Goal: Obtain resource: Obtain resource

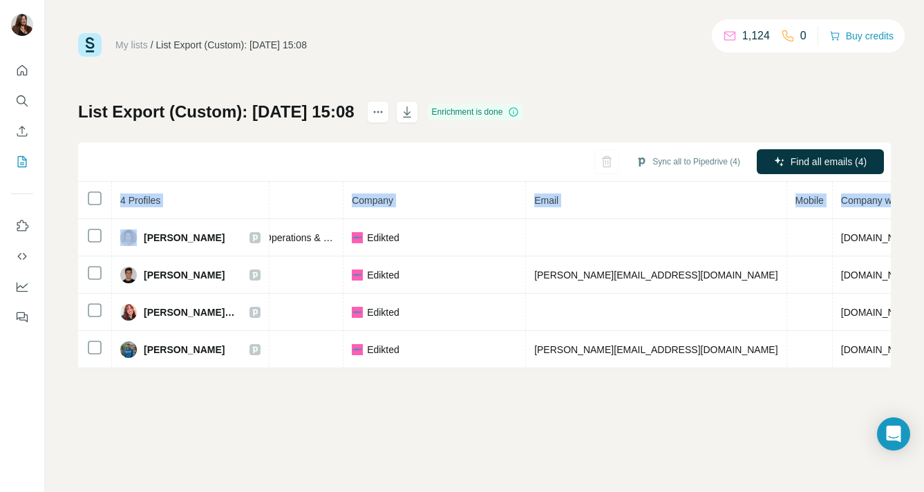
scroll to position [0, 287]
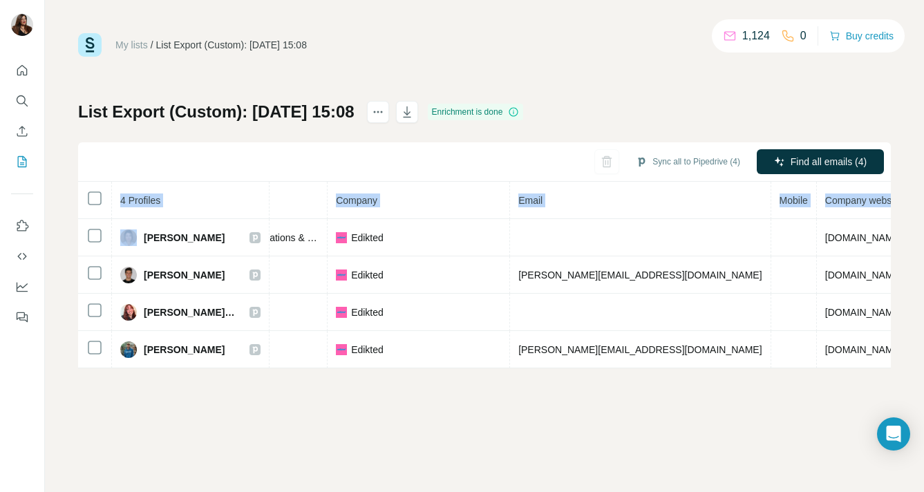
drag, startPoint x: 141, startPoint y: 235, endPoint x: 897, endPoint y: 361, distance: 766.2
click at [897, 361] on div "My lists / List Export (Custom): 14/08/2025 15:08 1,124 0 Buy credits List Expo…" at bounding box center [484, 246] width 879 height 492
copy table "4 Profiles Status LinkedIn Job title Company Email Mobile Company website Landl…"
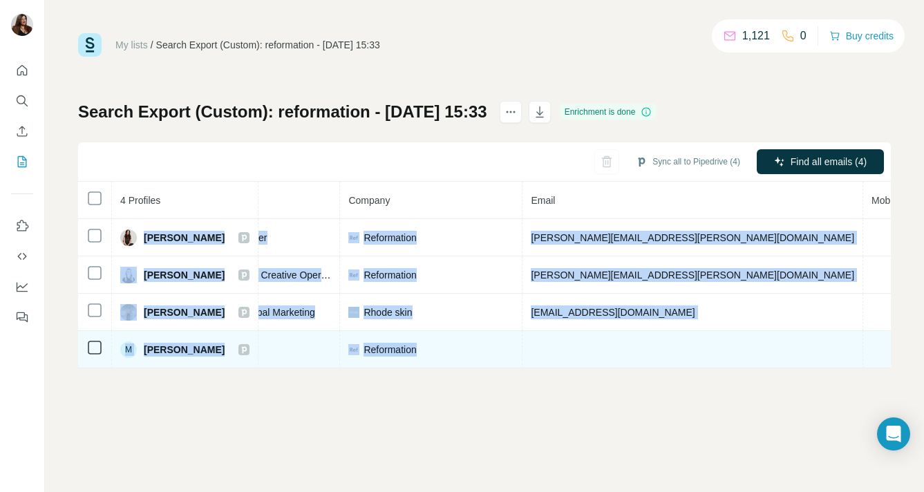
scroll to position [0, 372]
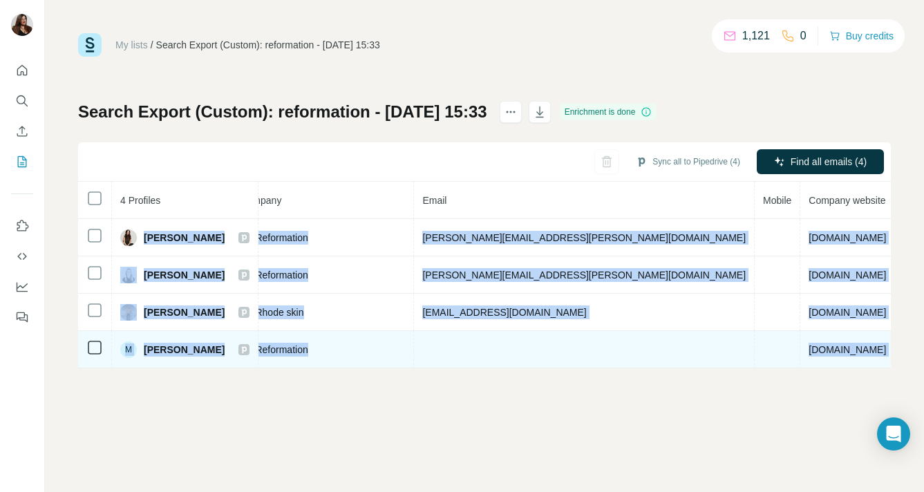
drag, startPoint x: 145, startPoint y: 238, endPoint x: 886, endPoint y: 358, distance: 750.2
click at [886, 358] on tbody "Alison Melville Email found LinkedIn Chief Innovation Officer Reformation aliso…" at bounding box center [386, 293] width 1360 height 149
copy tbody "Alison Melville Email found LinkedIn Chief Innovation Officer Reformation aliso…"
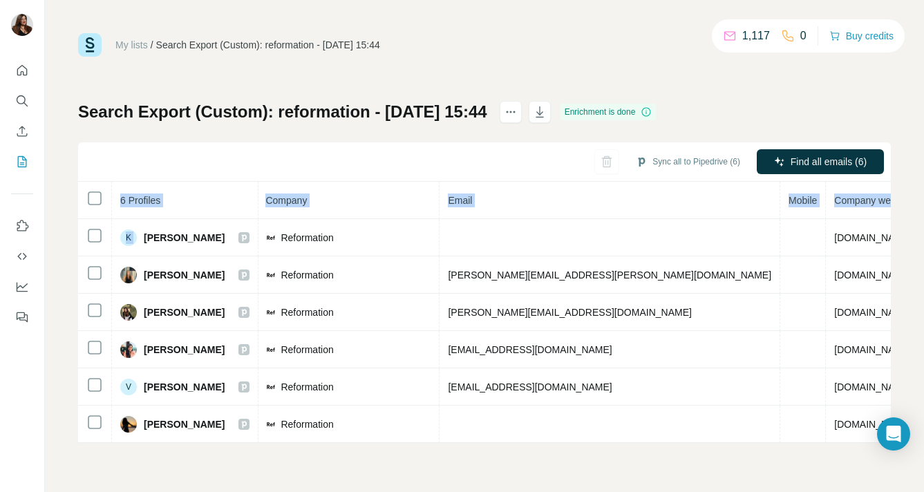
scroll to position [0, 384]
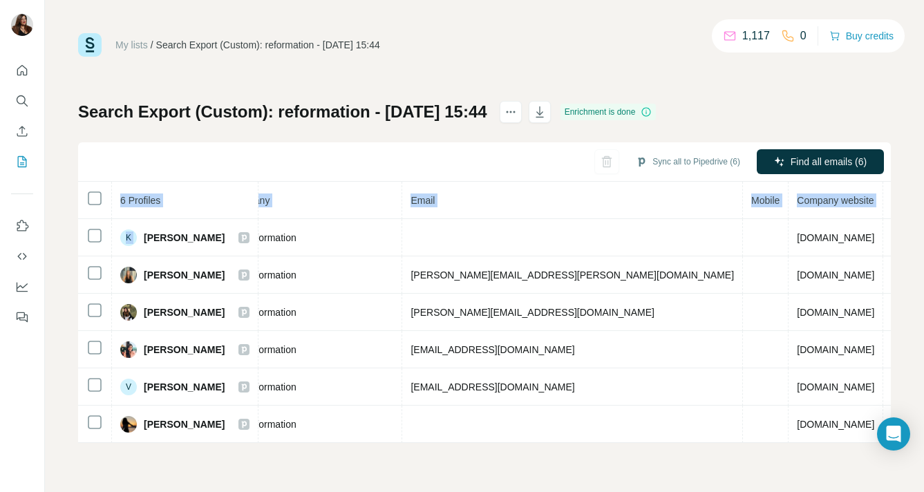
drag, startPoint x: 144, startPoint y: 239, endPoint x: 911, endPoint y: 430, distance: 790.1
click at [911, 430] on div "My lists / Search Export (Custom): reformation - 14/08/2025 15:44 1,117 0 Buy c…" at bounding box center [484, 246] width 879 height 492
copy table "6 Profiles Status LinkedIn Job title Company Email Mobile Company website Landl…"
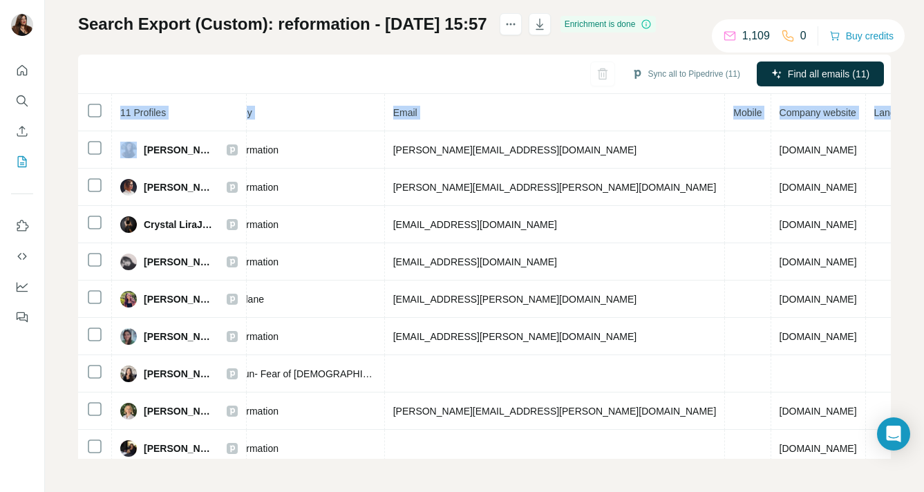
scroll to position [90, 390]
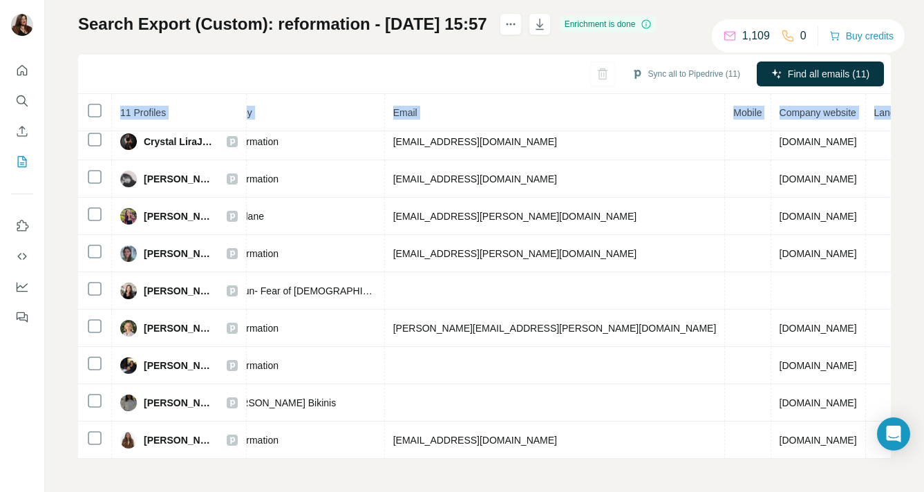
drag, startPoint x: 144, startPoint y: 151, endPoint x: 894, endPoint y: 486, distance: 821.0
click at [894, 486] on div "My lists / Search Export (Custom): reformation - 14/08/2025 15:57 1,109 0 Buy c…" at bounding box center [484, 246] width 879 height 492
copy table "11 Profiles Status LinkedIn Job title Company Email Mobile Company website Land…"
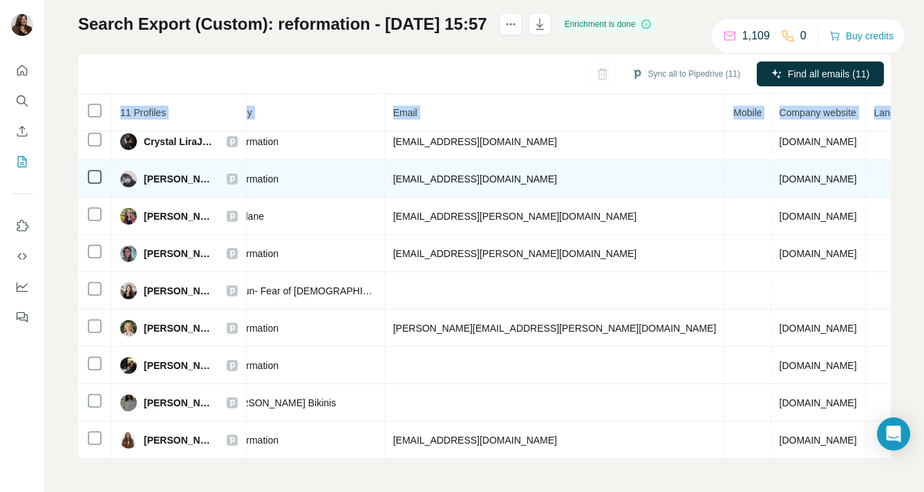
scroll to position [0, 390]
